Goal: Information Seeking & Learning: Learn about a topic

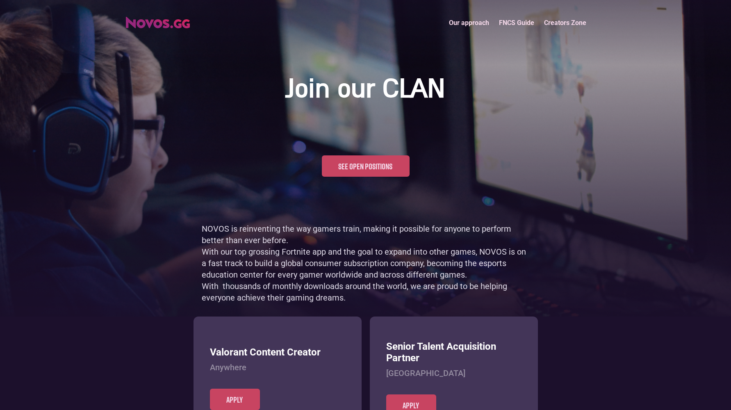
scroll to position [399, 0]
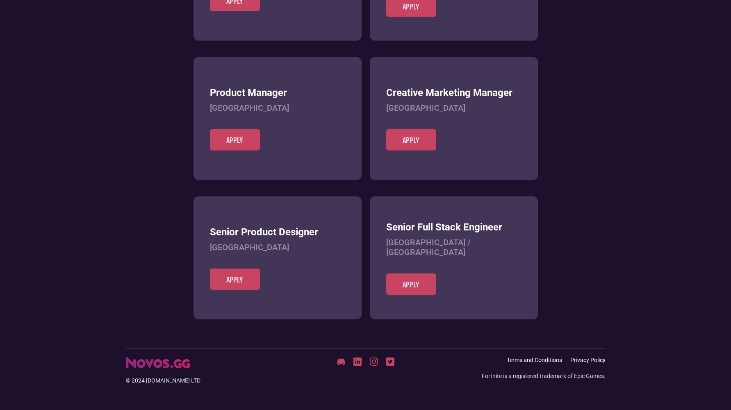
scroll to position [316, 0]
